Goal: Task Accomplishment & Management: Use online tool/utility

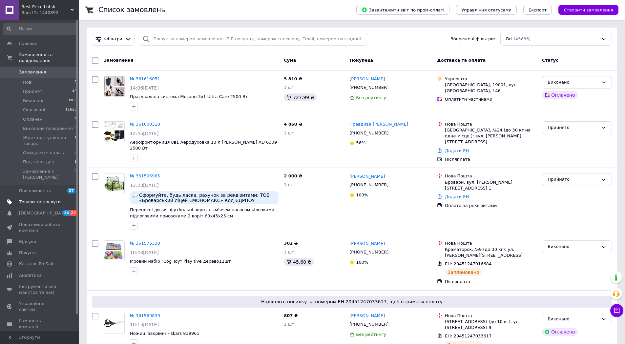
click at [51, 199] on span "Товари та послуги" at bounding box center [40, 202] width 42 height 6
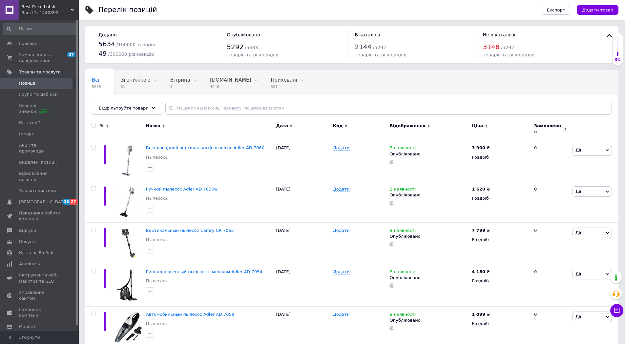
click at [130, 109] on span "Відфільтруйте товари" at bounding box center [124, 108] width 50 height 5
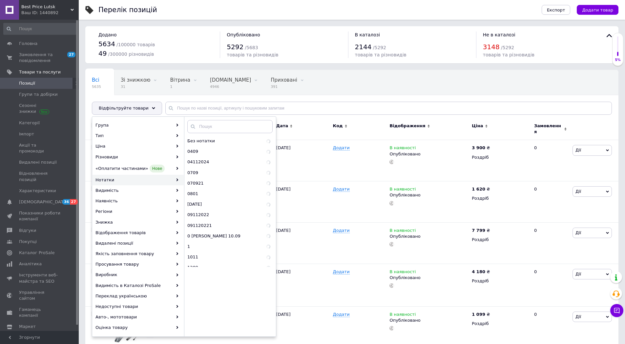
click at [141, 179] on div "Нотатки" at bounding box center [137, 180] width 91 height 10
click at [341, 96] on div "Всі 5635 Зі знижкою 31 Видалити Редагувати Вітрина 1 Видалити Редагувати [DOMAI…" at bounding box center [351, 96] width 533 height 54
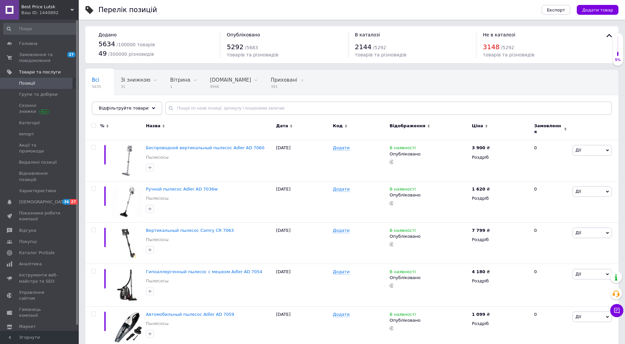
click at [142, 107] on div "Відфільтруйте товари" at bounding box center [127, 108] width 70 height 13
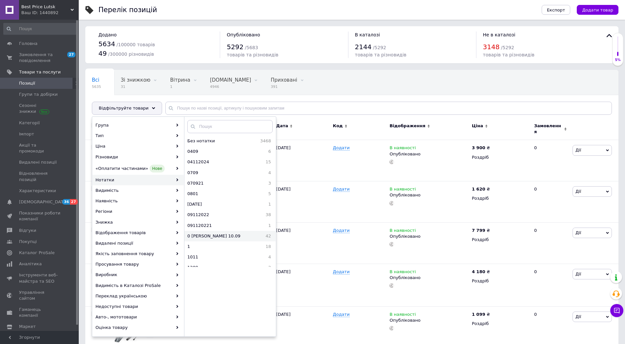
click at [216, 235] on span "0 [PERSON_NAME] 10.09" at bounding box center [223, 236] width 72 height 6
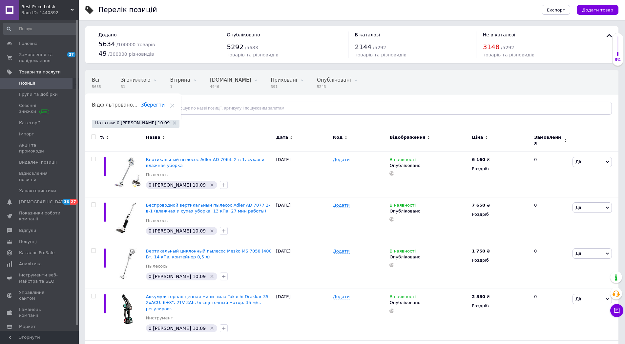
click at [94, 136] on input "checkbox" at bounding box center [93, 137] width 4 height 4
checkbox input "true"
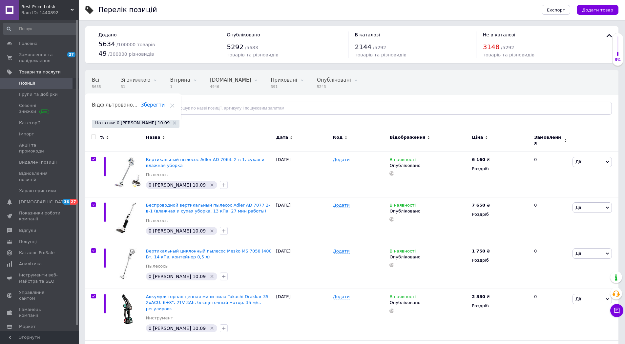
checkbox input "true"
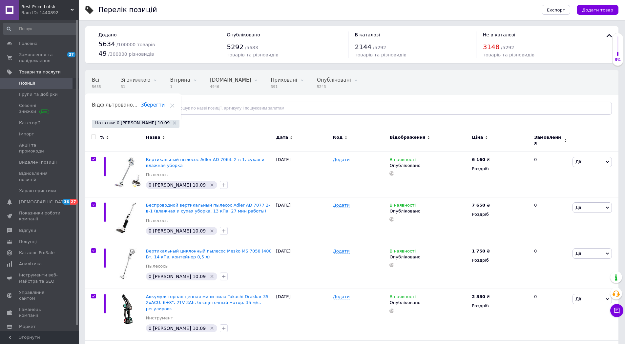
checkbox input "true"
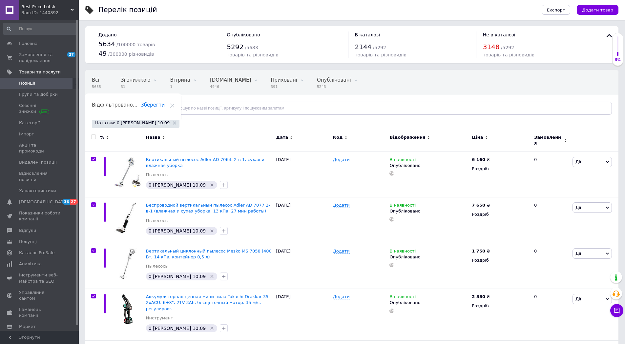
checkbox input "true"
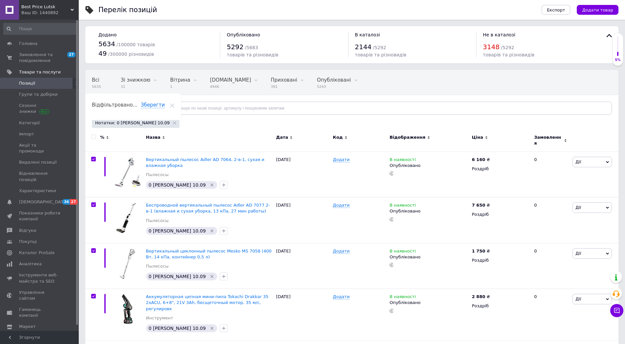
checkbox input "true"
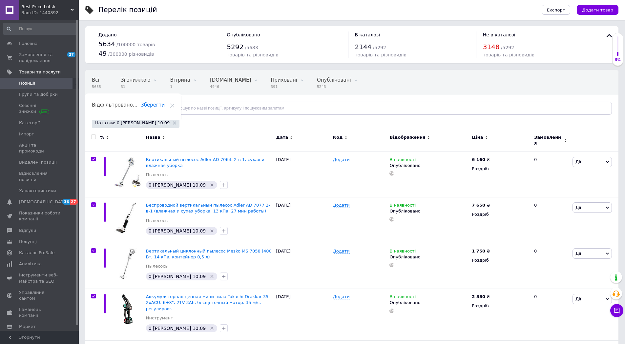
checkbox input "true"
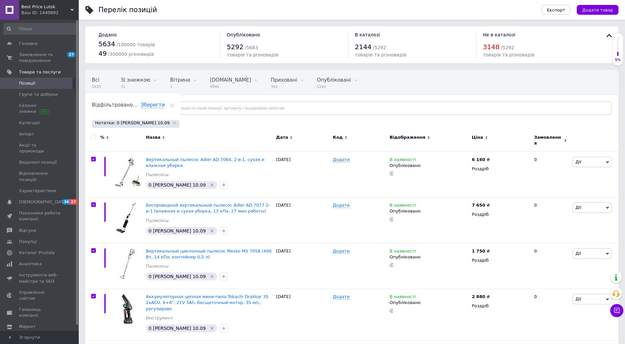
checkbox input "true"
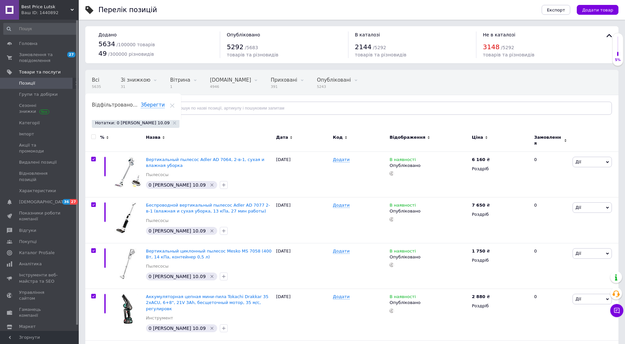
checkbox input "true"
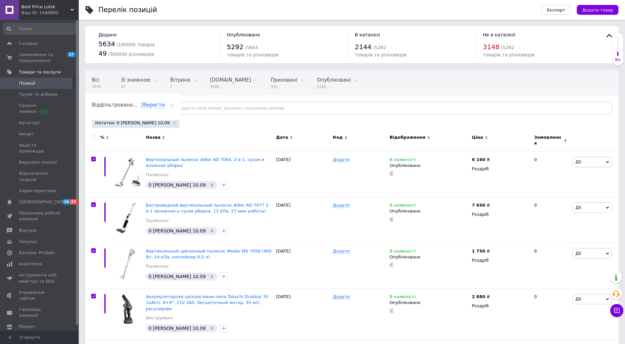
checkbox input "true"
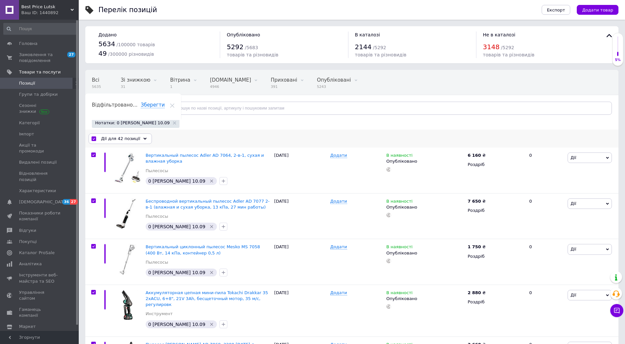
click at [144, 138] on use at bounding box center [145, 138] width 3 height 2
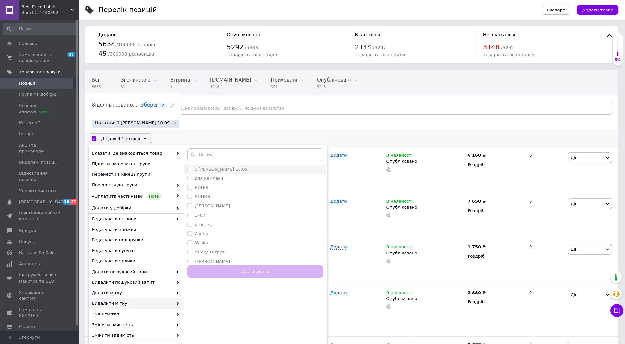
click at [221, 169] on div "0 [PERSON_NAME] 10.09" at bounding box center [255, 169] width 136 height 6
checkbox input "true"
click at [250, 273] on button "Застосувати" at bounding box center [255, 271] width 136 height 13
checkbox input "false"
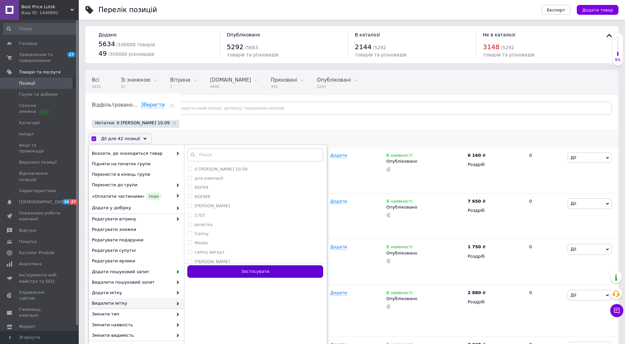
checkbox input "false"
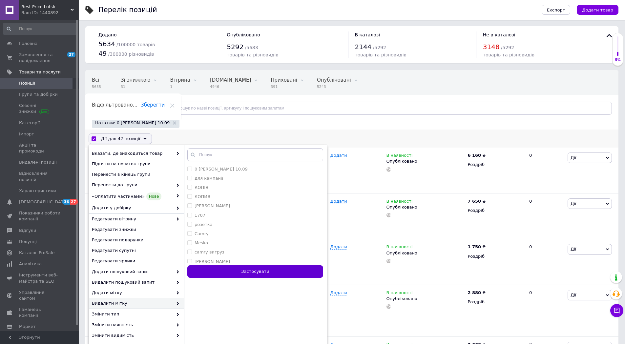
checkbox input "false"
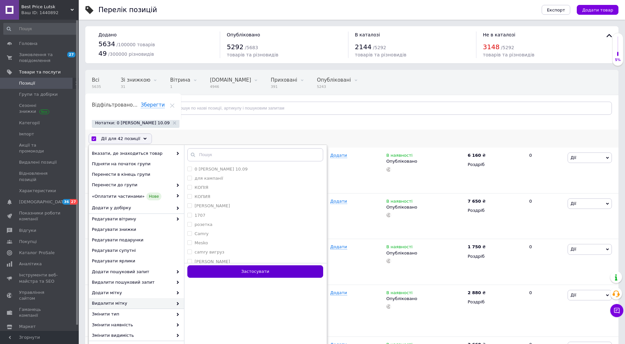
checkbox input "false"
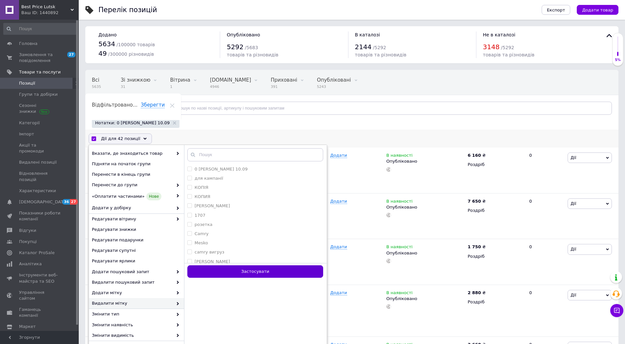
checkbox input "false"
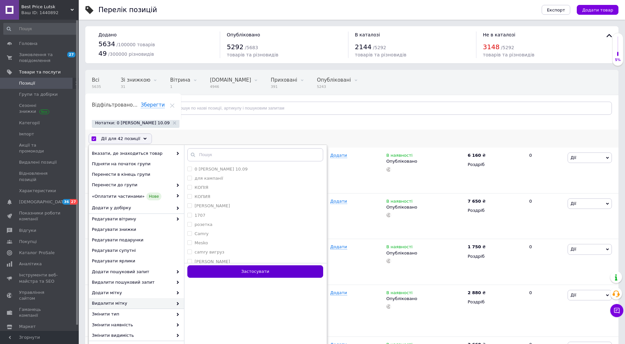
checkbox input "false"
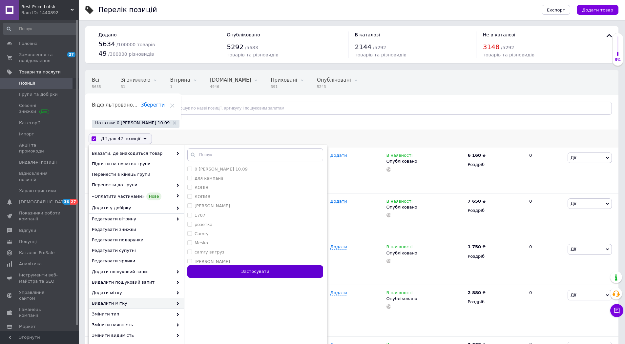
checkbox input "false"
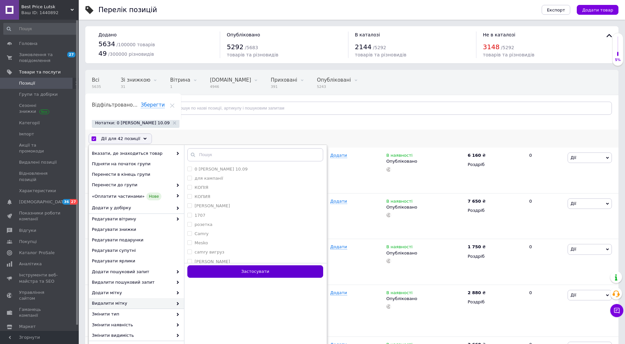
checkbox input "false"
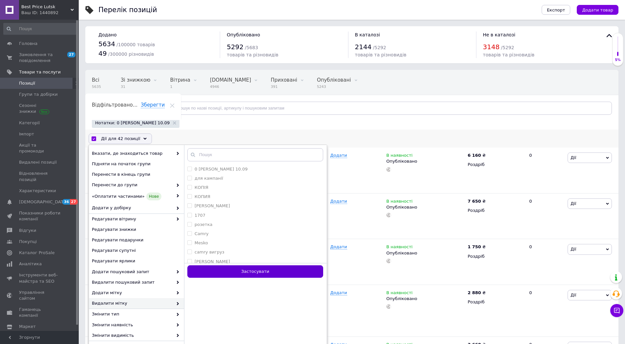
checkbox input "false"
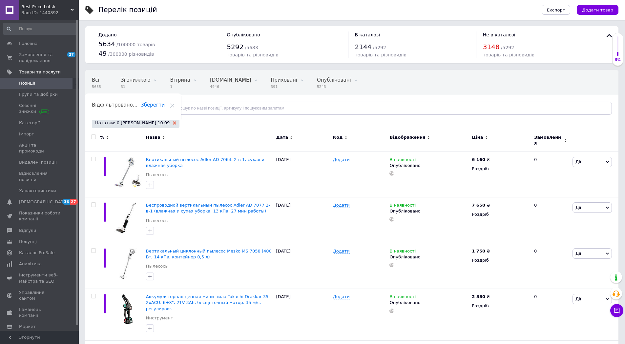
click at [173, 122] on use at bounding box center [174, 122] width 3 height 3
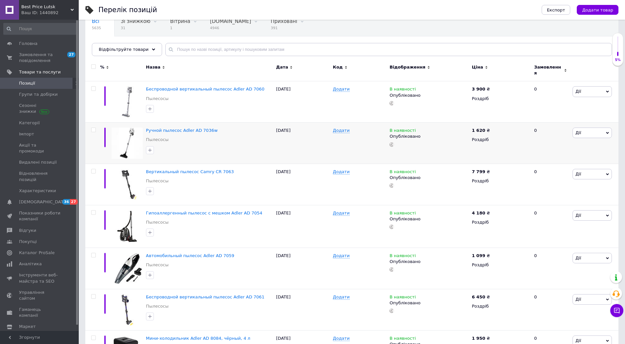
scroll to position [66, 0]
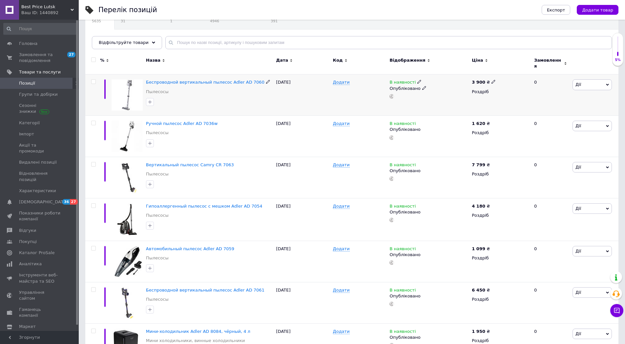
click at [93, 80] on input "checkbox" at bounding box center [93, 82] width 4 height 4
checkbox input "true"
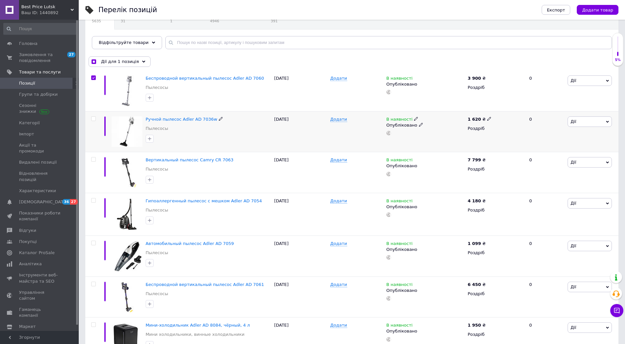
click at [94, 118] on input "checkbox" at bounding box center [93, 119] width 4 height 4
checkbox input "true"
click at [94, 160] on input "checkbox" at bounding box center [93, 159] width 4 height 4
checkbox input "true"
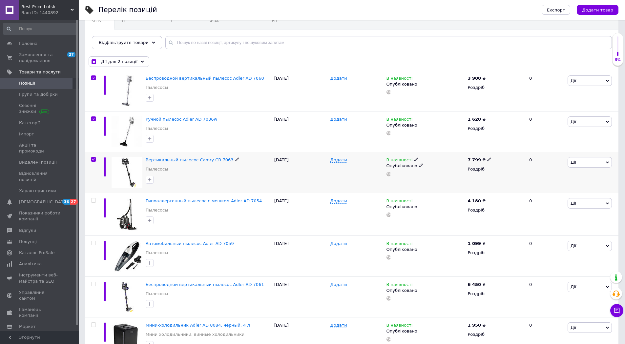
checkbox input "true"
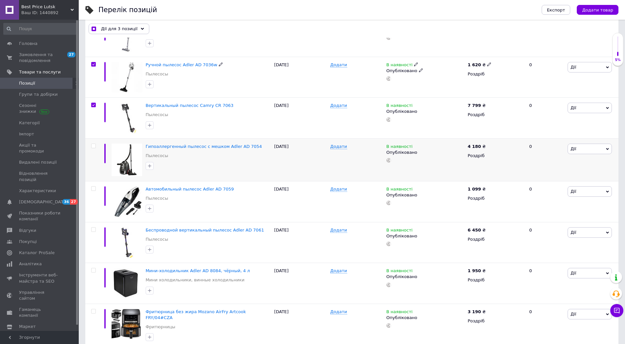
scroll to position [131, 0]
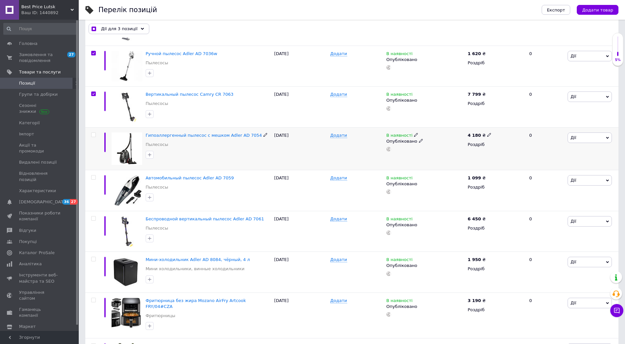
click at [93, 136] on input "checkbox" at bounding box center [93, 135] width 4 height 4
checkbox input "true"
click at [95, 178] on input "checkbox" at bounding box center [93, 177] width 4 height 4
checkbox input "true"
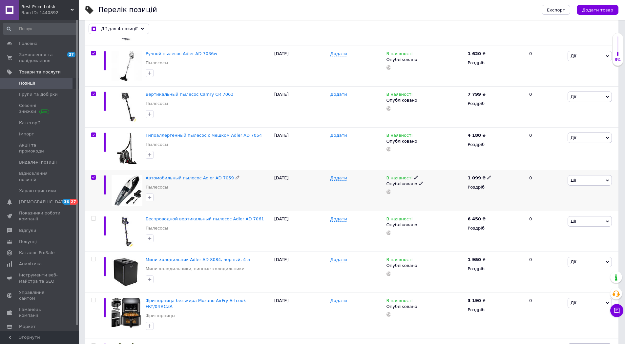
checkbox input "true"
click at [93, 218] on input "checkbox" at bounding box center [93, 218] width 4 height 4
checkbox input "true"
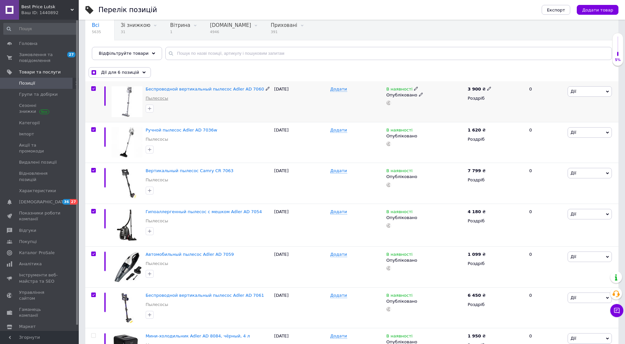
scroll to position [0, 0]
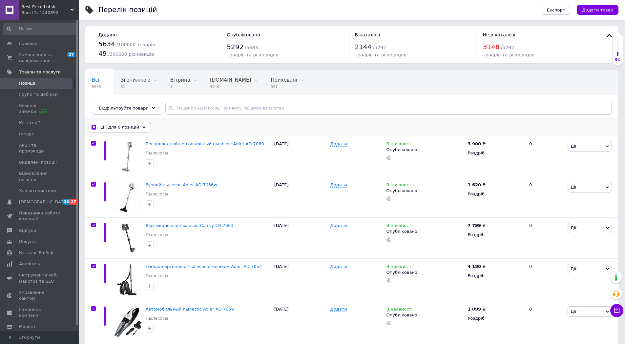
click at [141, 127] on div "Дії для 6 позицій" at bounding box center [120, 127] width 62 height 10
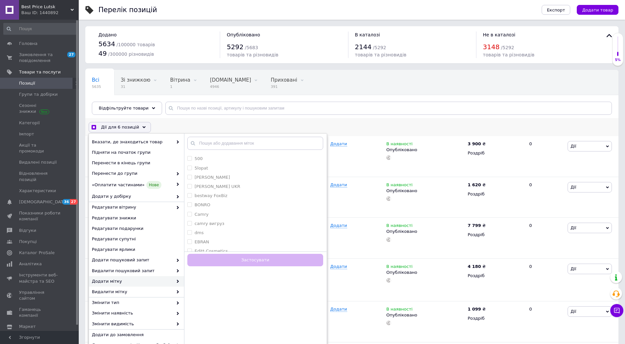
scroll to position [197, 0]
click at [236, 144] on input "text" at bounding box center [255, 143] width 136 height 13
checkbox input "true"
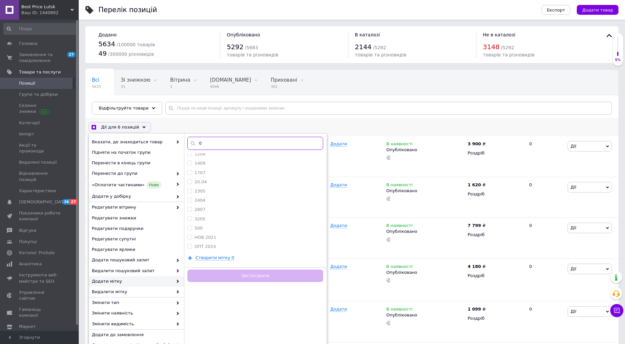
type input "0 к"
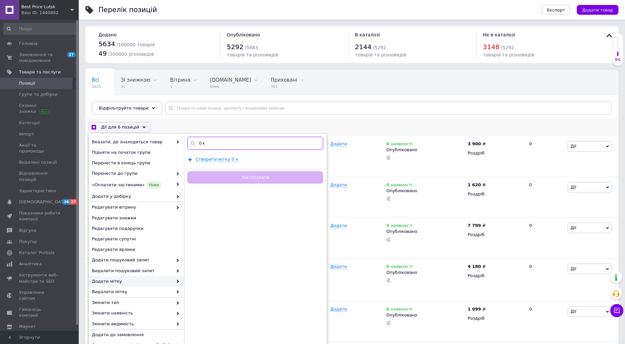
checkbox input "true"
type input "0"
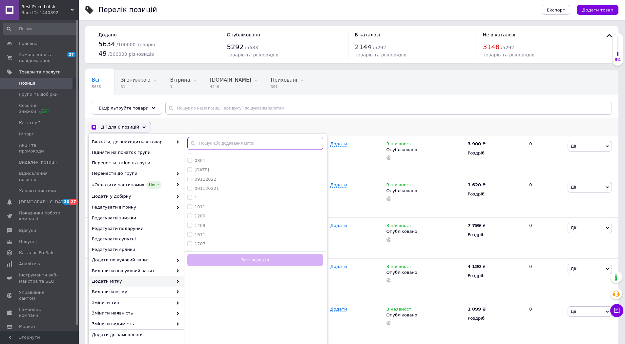
scroll to position [0, 0]
checkbox input "true"
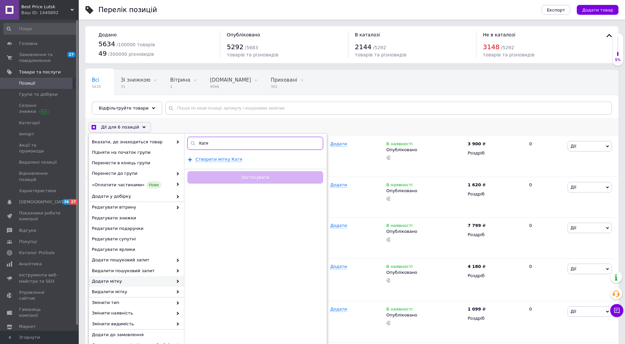
type input "Катя"
checkbox input "true"
type input "[PERSON_NAME] 12.09"
click at [225, 159] on span "Створити мітку [PERSON_NAME] 12.09" at bounding box center [237, 159] width 85 height 5
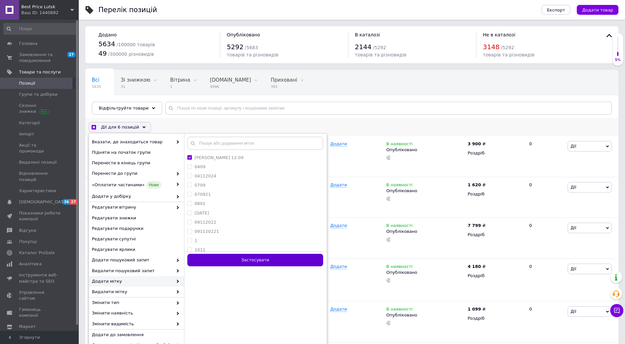
checkbox input "true"
click at [284, 259] on button "Застосувати" at bounding box center [255, 260] width 136 height 13
checkbox input "false"
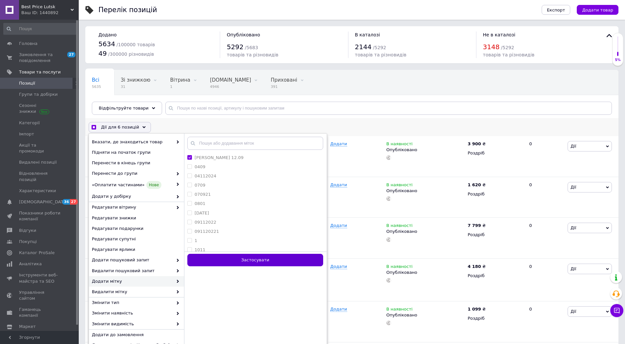
checkbox input "false"
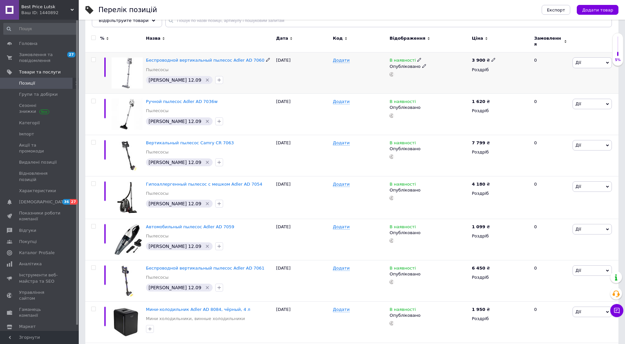
scroll to position [131, 0]
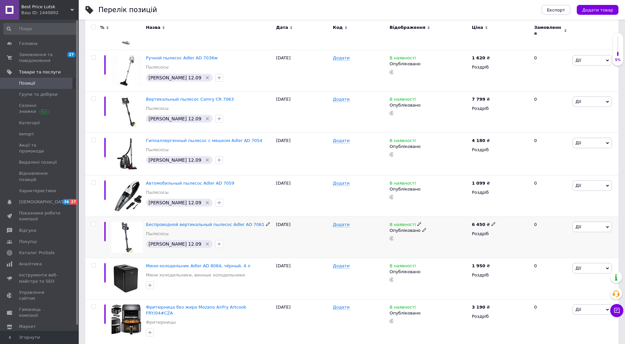
click at [92, 222] on input "checkbox" at bounding box center [93, 224] width 4 height 4
checkbox input "true"
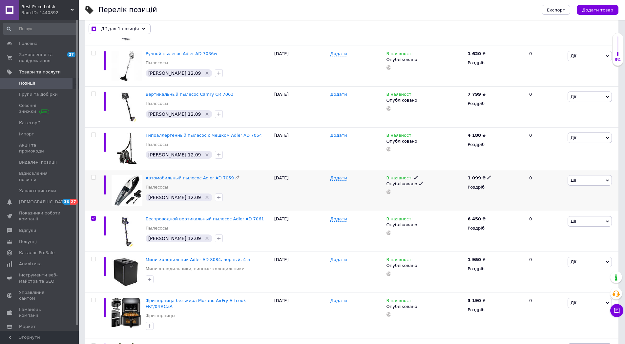
click at [94, 178] on input "checkbox" at bounding box center [93, 177] width 4 height 4
checkbox input "true"
click at [93, 134] on input "checkbox" at bounding box center [93, 135] width 4 height 4
checkbox input "true"
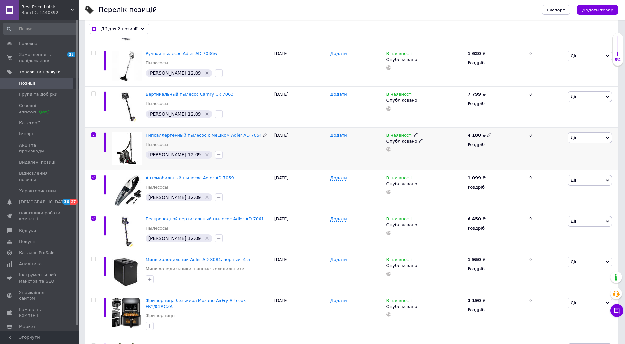
checkbox input "true"
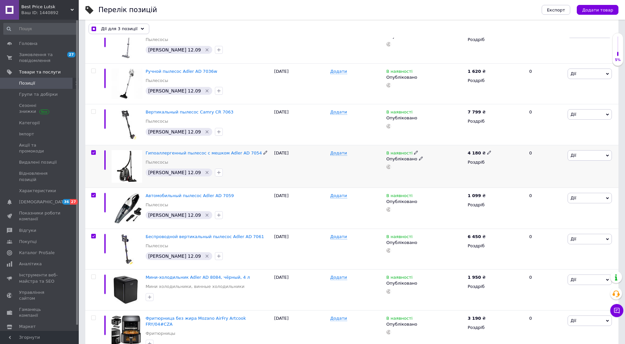
scroll to position [98, 0]
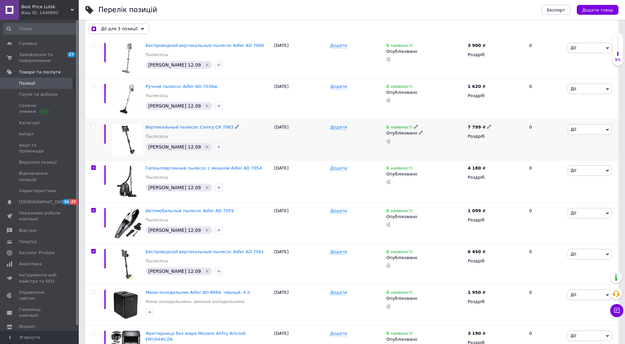
click at [93, 126] on input "checkbox" at bounding box center [93, 127] width 4 height 4
checkbox input "true"
click at [95, 86] on input "checkbox" at bounding box center [93, 86] width 4 height 4
checkbox input "true"
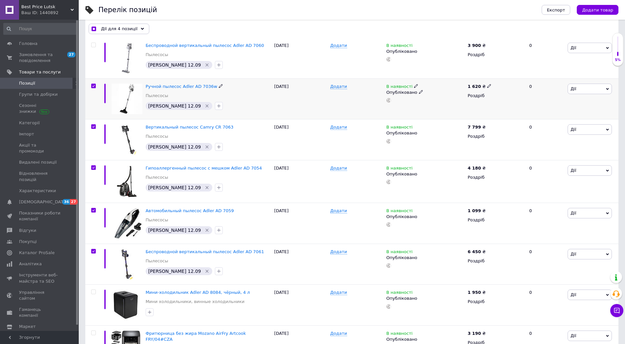
checkbox input "true"
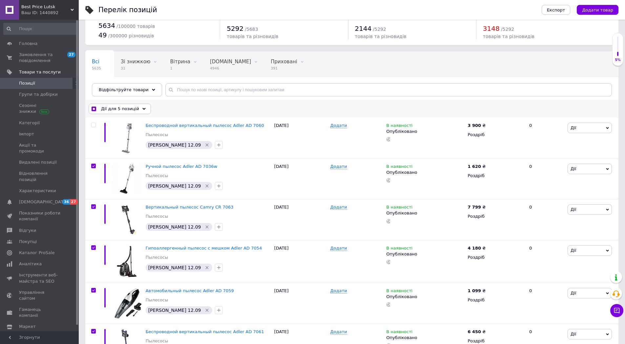
scroll to position [0, 0]
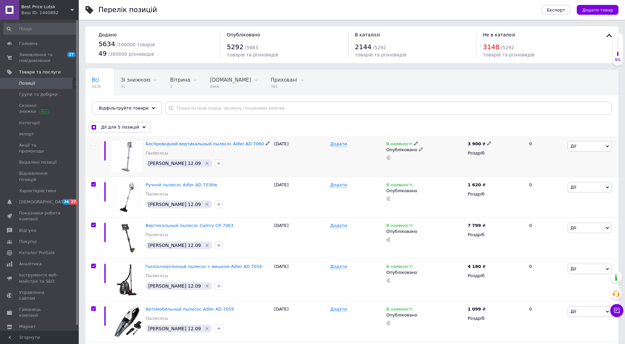
click at [94, 143] on input "checkbox" at bounding box center [93, 143] width 4 height 4
checkbox input "true"
click at [562, 11] on span "Експорт" at bounding box center [556, 10] width 18 height 5
checkbox input "true"
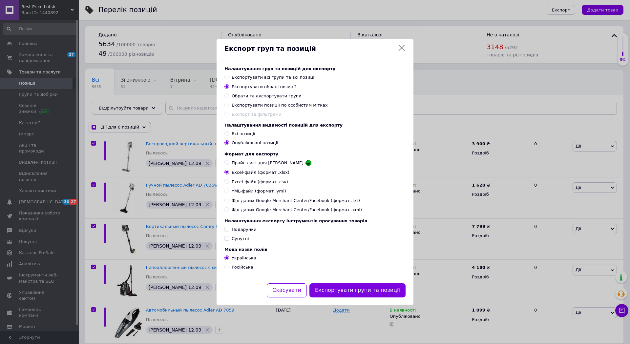
click at [264, 193] on span "YML-файл (формат .yml)" at bounding box center [259, 191] width 54 height 6
click at [229, 193] on input "YML-файл (формат .yml)" at bounding box center [226, 191] width 4 height 4
radio input "true"
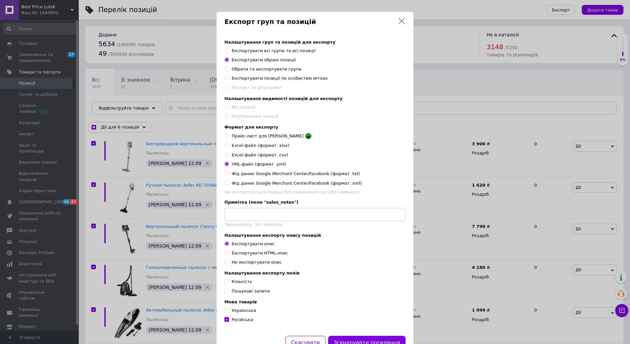
checkbox input "true"
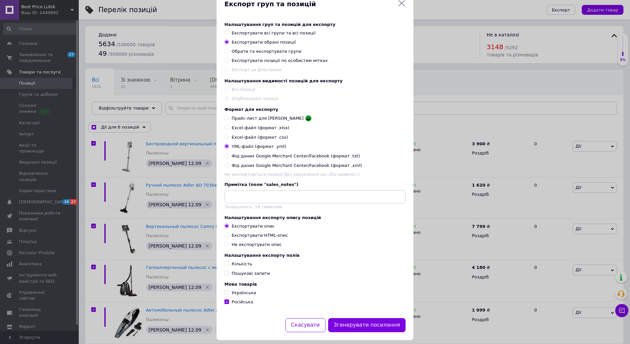
scroll to position [33, 0]
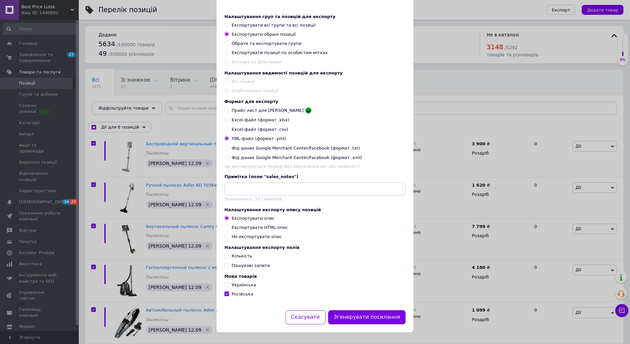
click at [239, 287] on span "Українська" at bounding box center [244, 284] width 25 height 5
click at [229, 287] on input "Українська" at bounding box center [226, 284] width 4 height 4
checkbox input "true"
click at [233, 293] on span "Російська" at bounding box center [243, 294] width 22 height 5
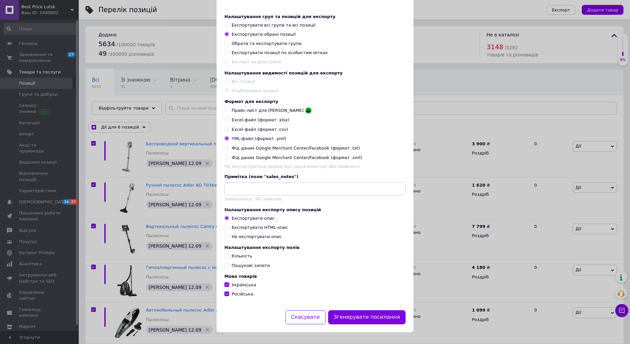
click at [229, 293] on input "Російська" at bounding box center [226, 294] width 4 height 4
checkbox input "false"
click at [373, 317] on button "Згенерувати посилання" at bounding box center [367, 317] width 78 height 14
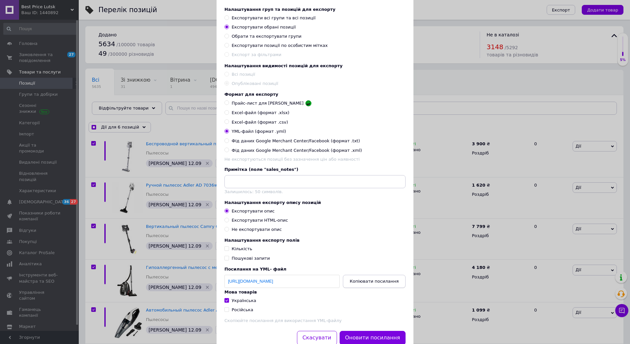
click at [381, 284] on span "Копіювати посилання" at bounding box center [374, 281] width 49 height 5
checkbox input "true"
